Goal: Transaction & Acquisition: Download file/media

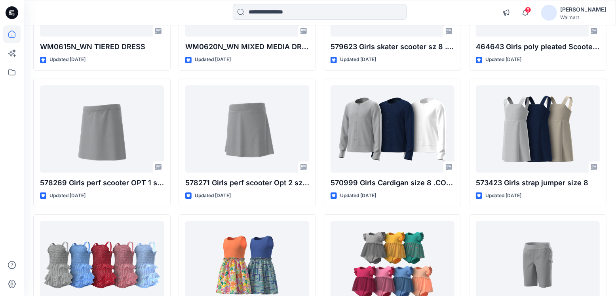
scroll to position [1145, 0]
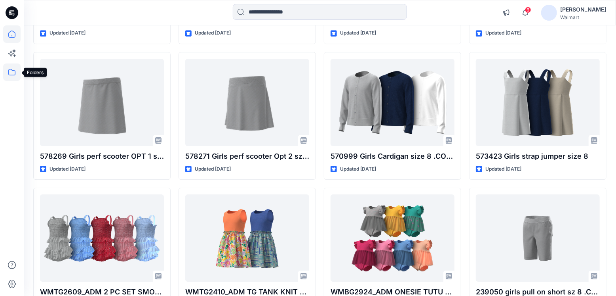
click at [6, 69] on icon at bounding box center [11, 71] width 17 height 17
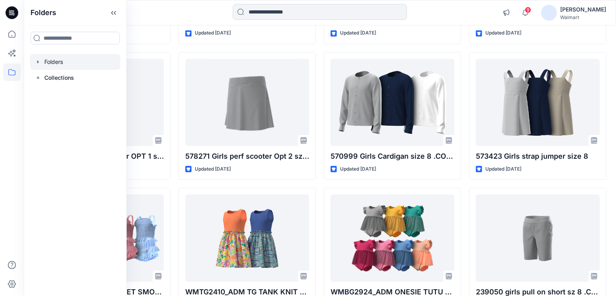
click at [54, 61] on div at bounding box center [75, 62] width 90 height 16
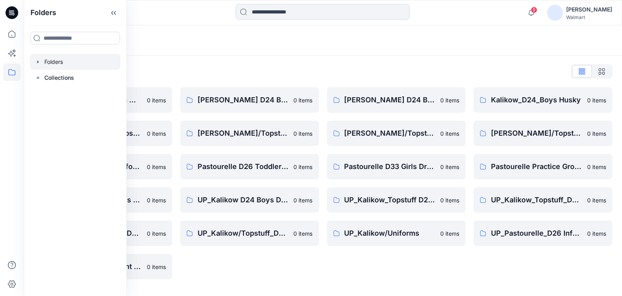
click at [468, 29] on div "Folders" at bounding box center [323, 40] width 599 height 30
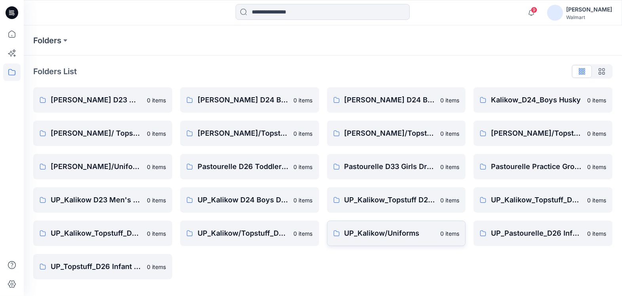
click at [403, 233] on p "UP_Kalikow/Uniforms" at bounding box center [391, 232] width 92 height 11
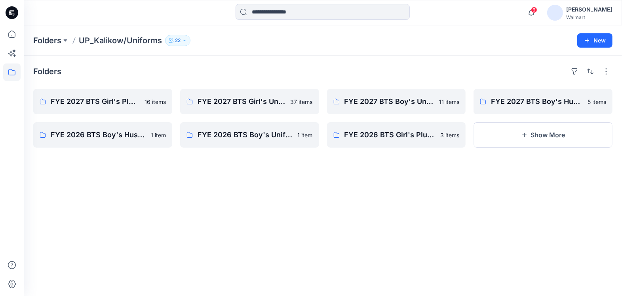
click at [341, 234] on div "Folders FYE 2027 BTS Girl's Plus Uniform 16 items FYE 2026 BTS Boy's Husky Unif…" at bounding box center [323, 175] width 599 height 240
click at [559, 129] on button "Show More" at bounding box center [543, 134] width 139 height 25
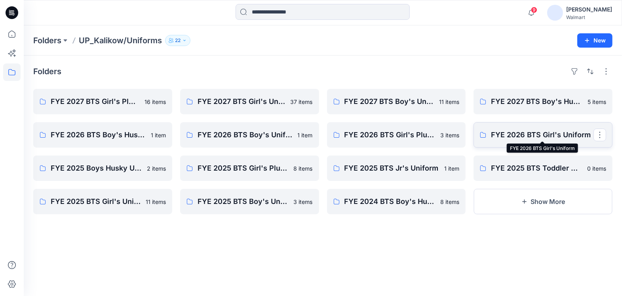
click at [551, 134] on p "FYE 2026 BTS Girl's Uniform" at bounding box center [542, 134] width 103 height 11
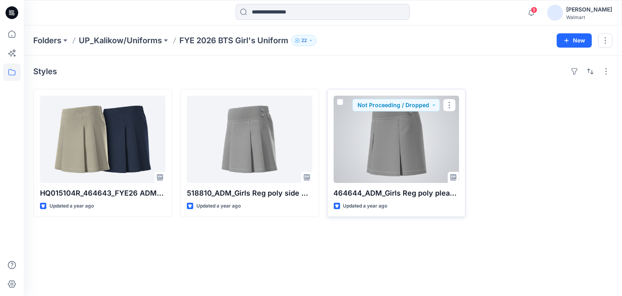
click at [410, 135] on div at bounding box center [397, 138] width 126 height 87
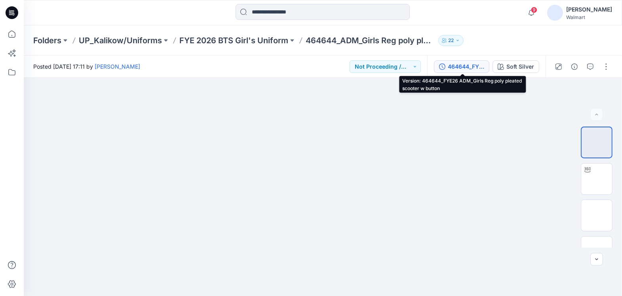
click at [464, 67] on div "464644_FYE26 ADM_Girls Reg poly pleated scooter w button" at bounding box center [466, 66] width 36 height 9
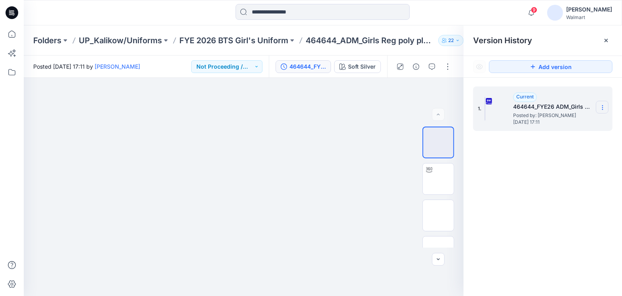
click at [602, 111] on section at bounding box center [602, 107] width 13 height 13
click at [565, 124] on span "Download Source BW File" at bounding box center [563, 123] width 67 height 10
